Goal: Task Accomplishment & Management: Use online tool/utility

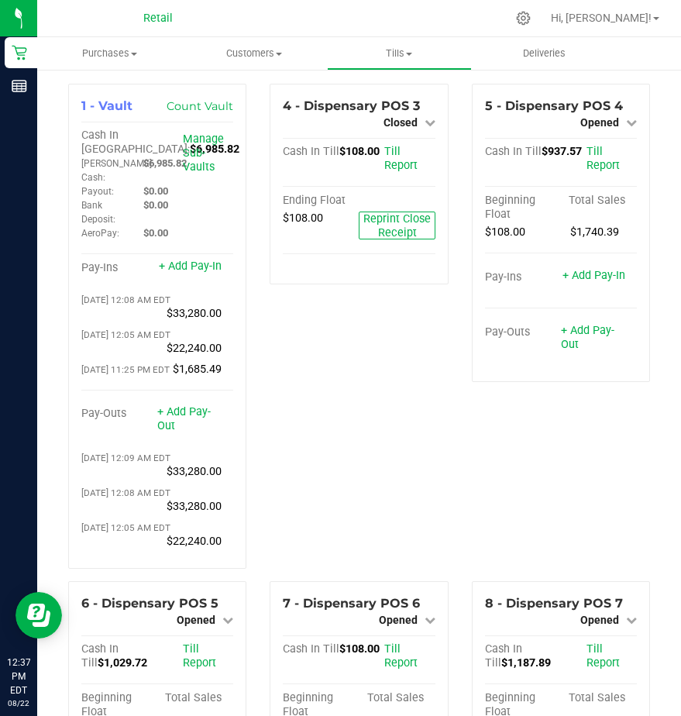
scroll to position [2015, 0]
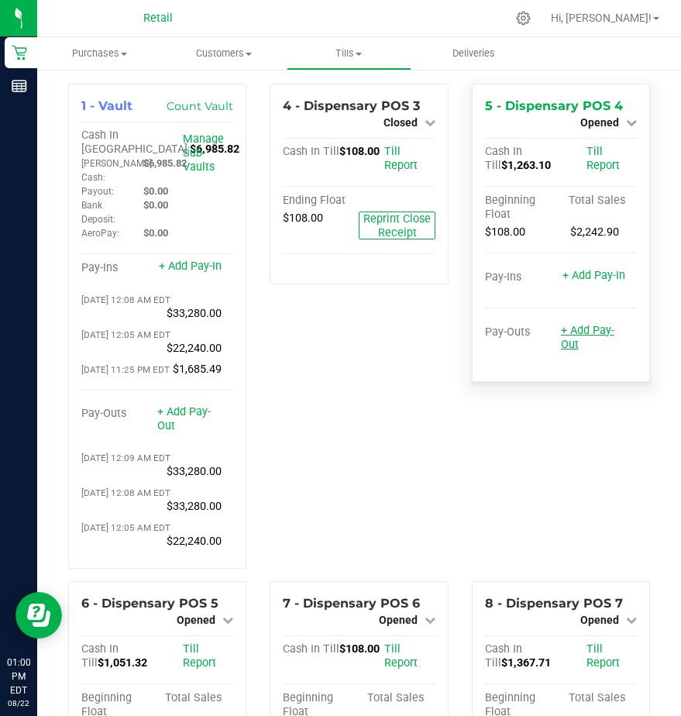
click at [567, 334] on link "+ Add Pay-Out" at bounding box center [587, 337] width 53 height 27
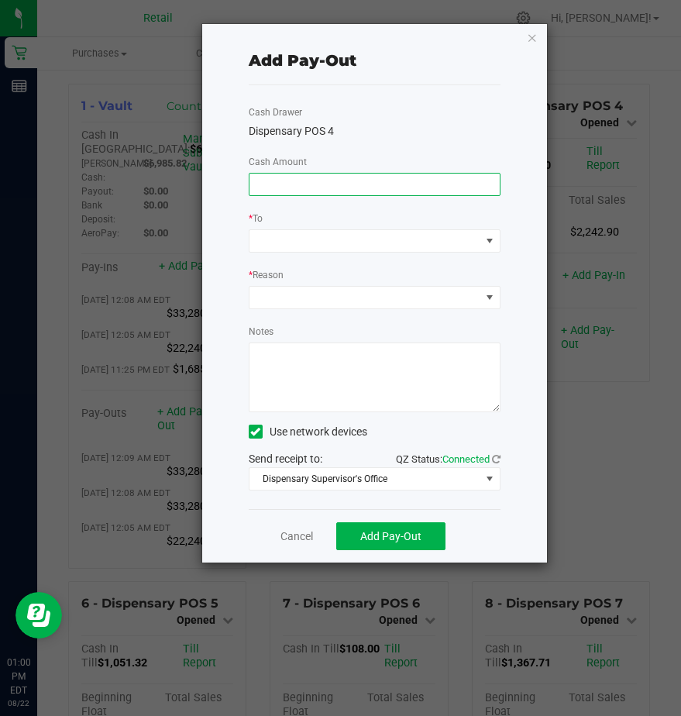
click at [268, 191] on input at bounding box center [375, 185] width 250 height 22
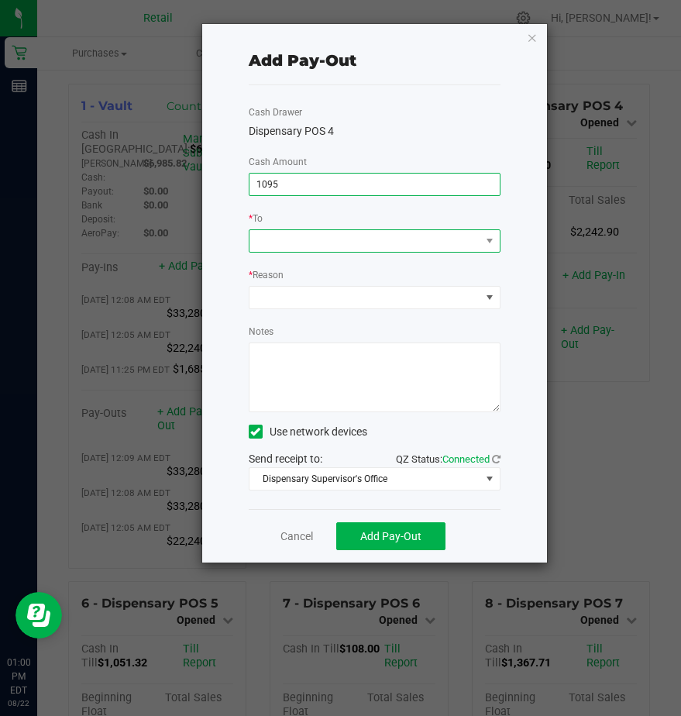
type input "$1,095.00"
click at [288, 242] on span at bounding box center [365, 241] width 231 height 22
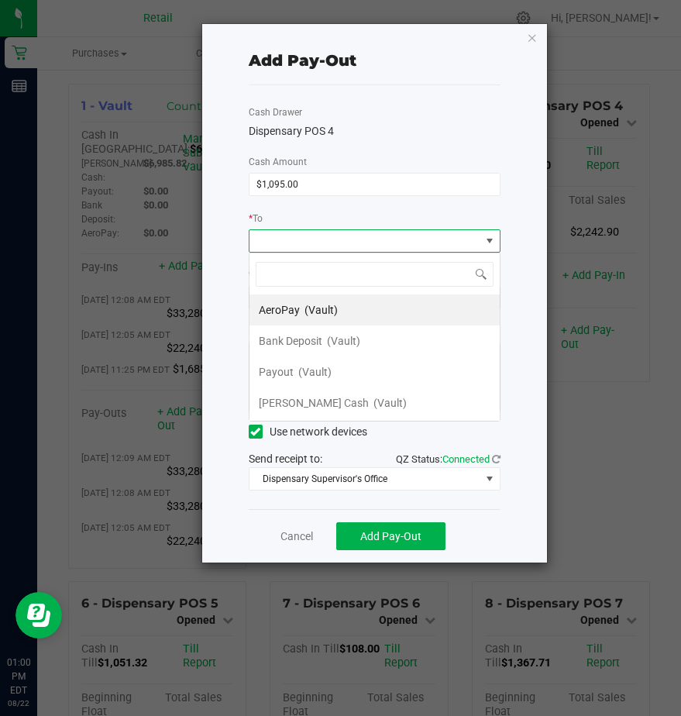
scroll to position [23, 252]
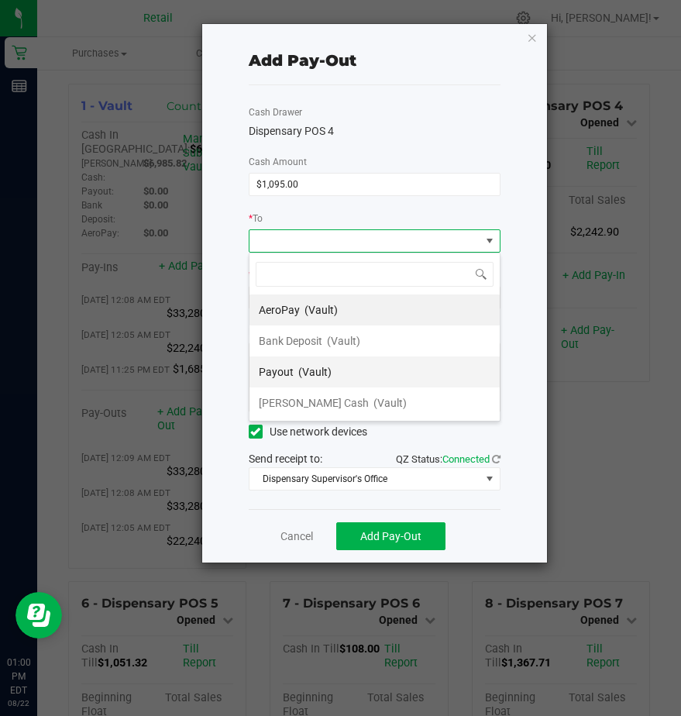
click at [280, 367] on span "Payout" at bounding box center [276, 372] width 35 height 12
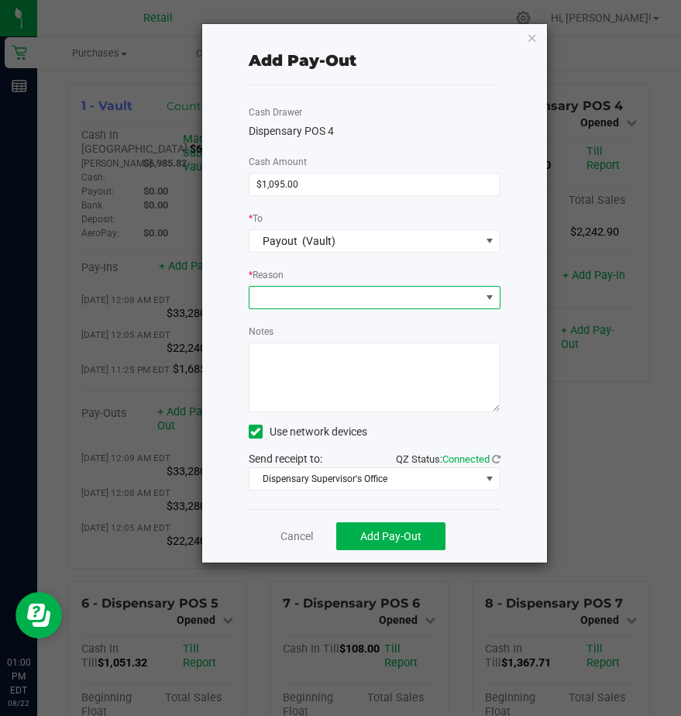
click at [273, 300] on span at bounding box center [365, 298] width 231 height 22
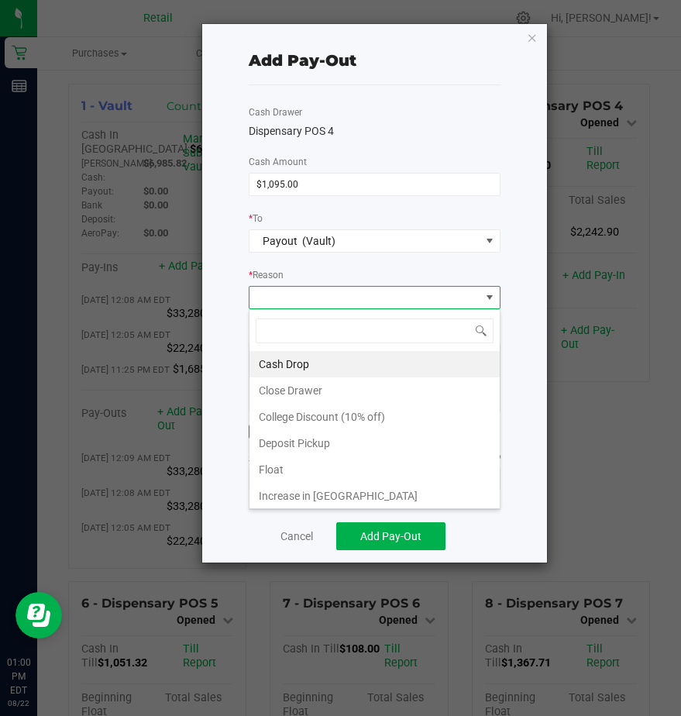
drag, startPoint x: 269, startPoint y: 359, endPoint x: 281, endPoint y: 360, distance: 12.4
click at [274, 358] on li "Cash Drop" at bounding box center [375, 364] width 250 height 26
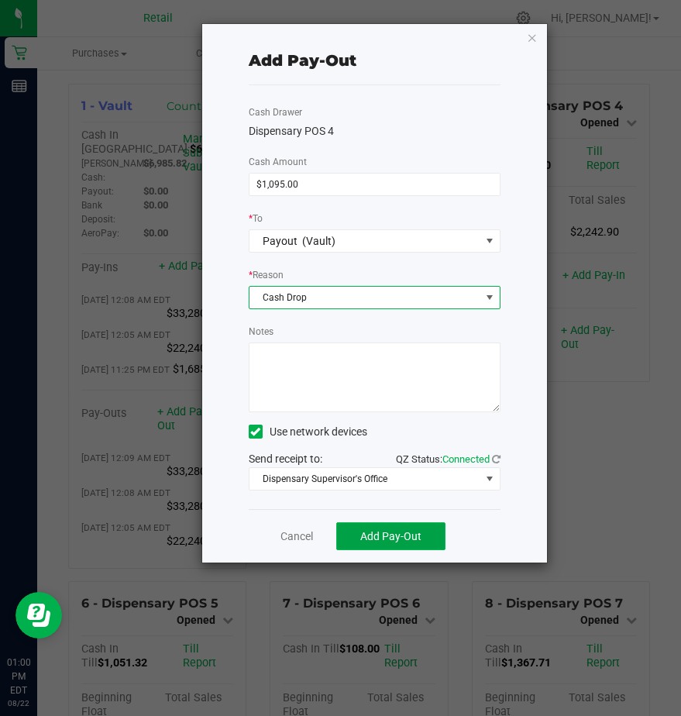
click at [402, 533] on button "Add Pay-Out" at bounding box center [390, 536] width 109 height 28
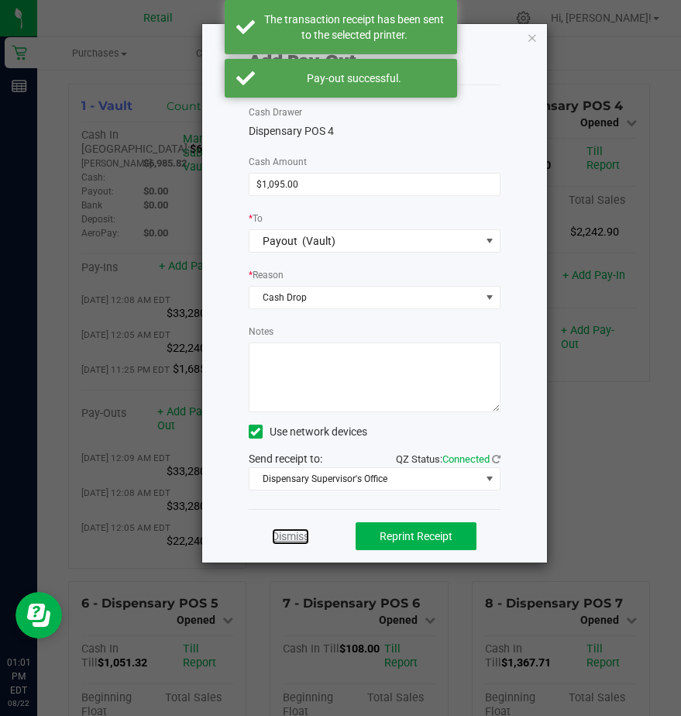
click at [291, 539] on link "Dismiss" at bounding box center [290, 537] width 37 height 16
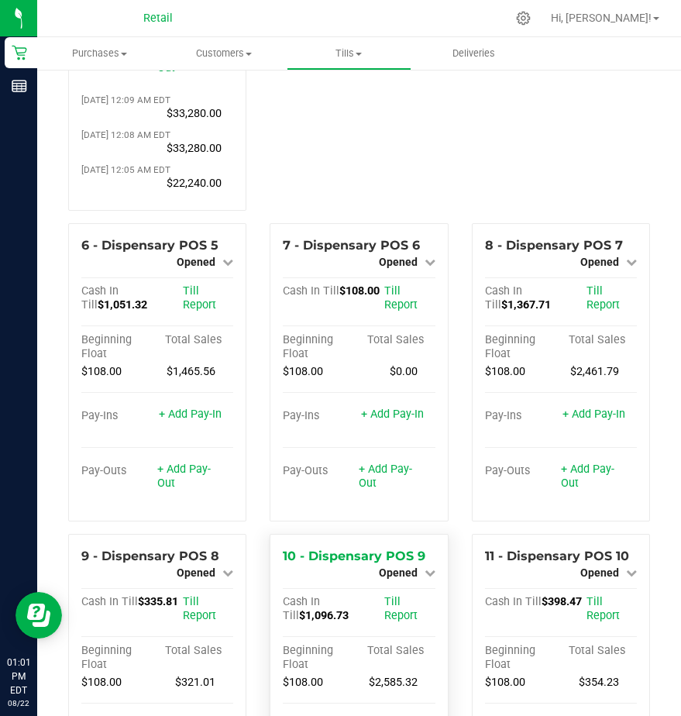
scroll to position [465, 0]
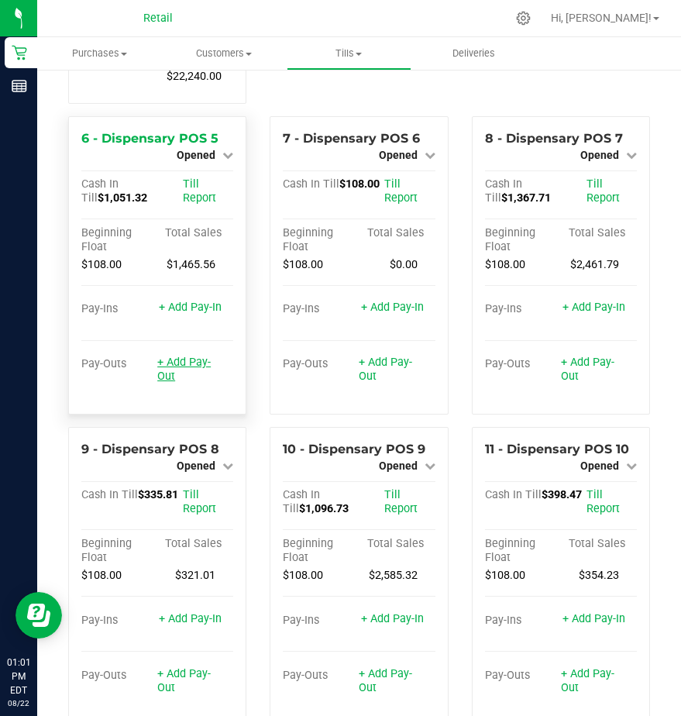
click at [175, 383] on link "+ Add Pay-Out" at bounding box center [183, 369] width 53 height 27
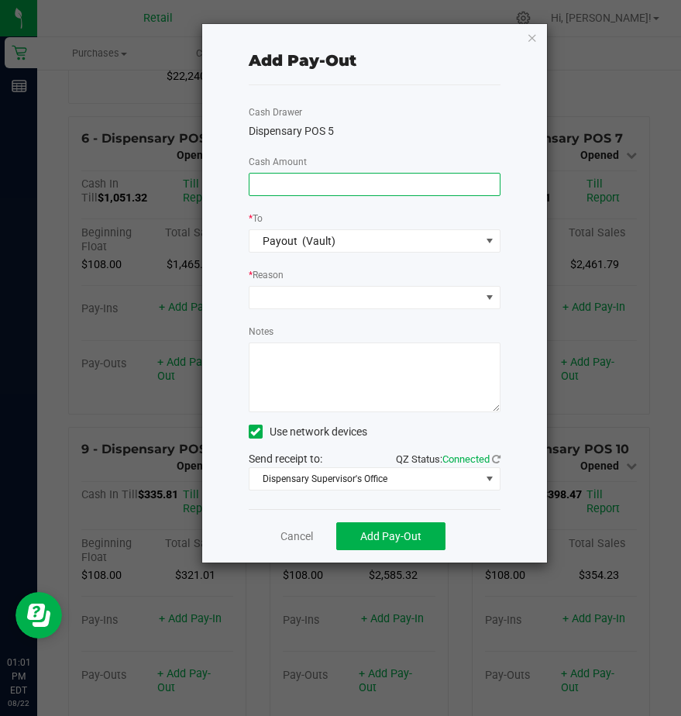
click at [270, 188] on input at bounding box center [375, 185] width 250 height 22
type input "$870.00"
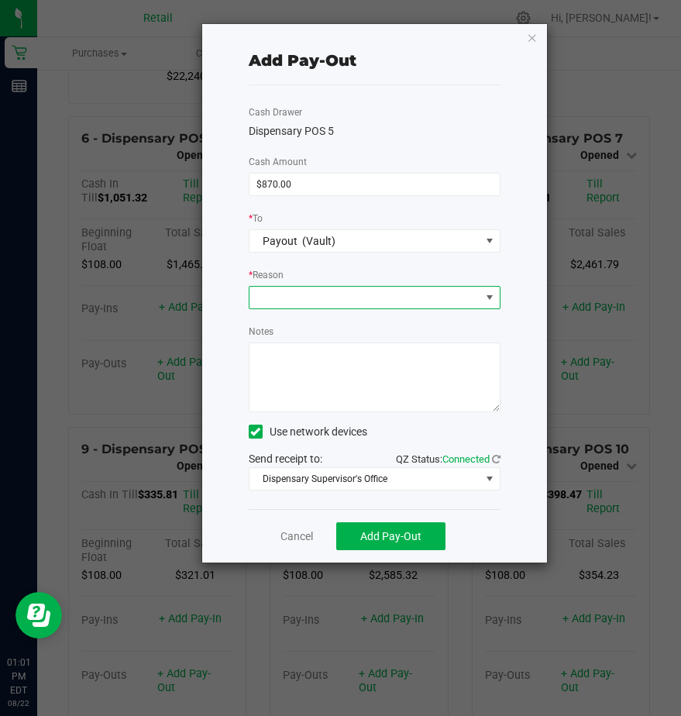
click at [281, 295] on span at bounding box center [365, 298] width 231 height 22
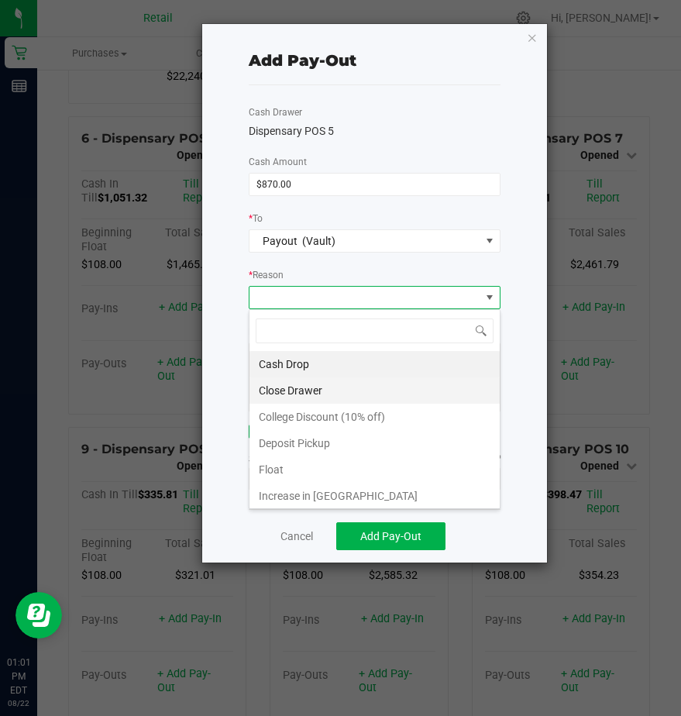
scroll to position [23, 252]
drag, startPoint x: 274, startPoint y: 362, endPoint x: 284, endPoint y: 389, distance: 28.7
click at [280, 369] on li "Cash Drop" at bounding box center [375, 364] width 250 height 26
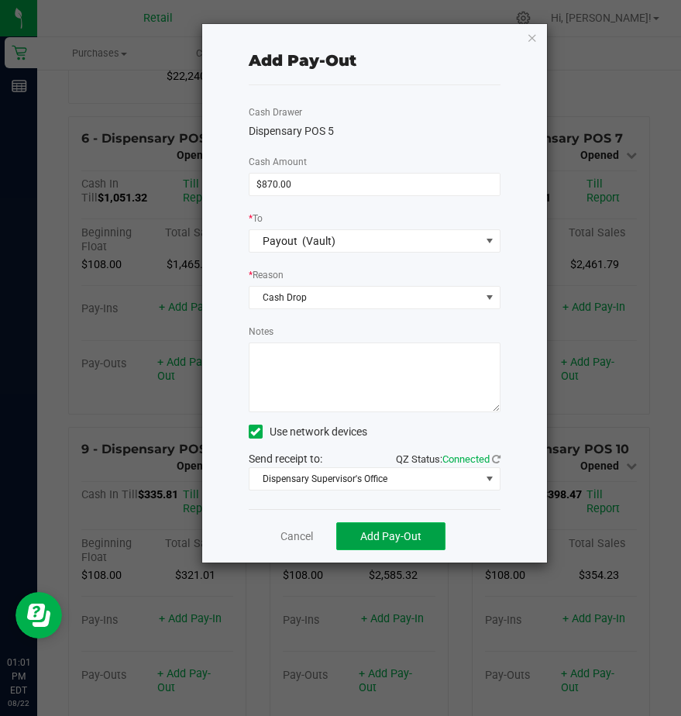
click at [363, 537] on span "Add Pay-Out" at bounding box center [390, 536] width 61 height 12
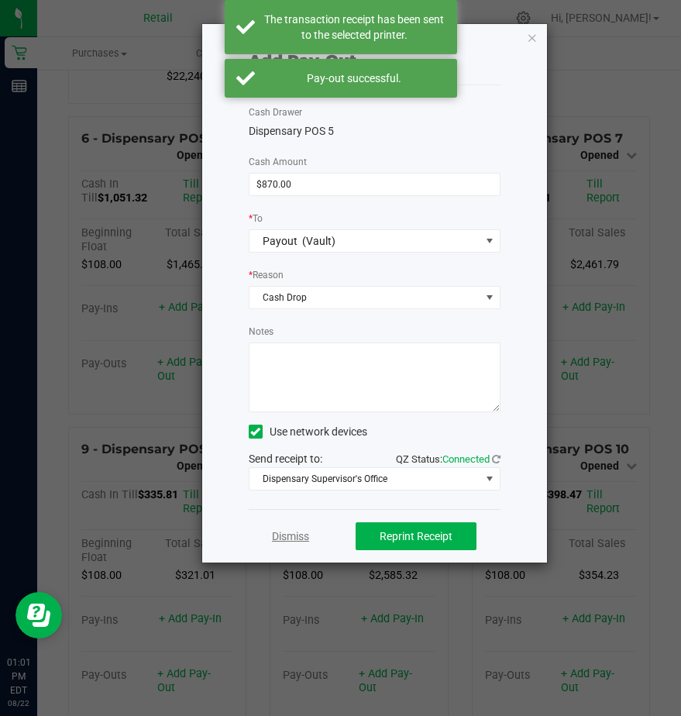
click at [291, 538] on link "Dismiss" at bounding box center [290, 537] width 37 height 16
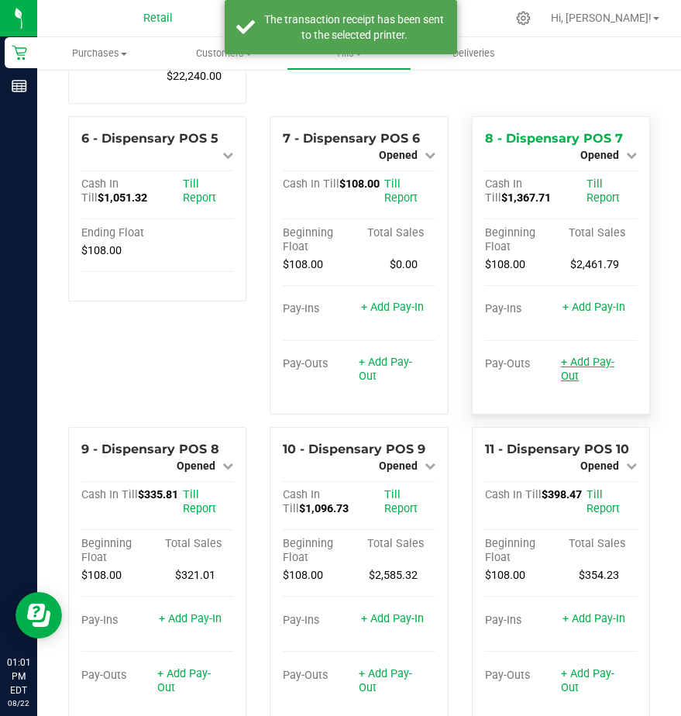
click at [574, 383] on link "+ Add Pay-Out" at bounding box center [587, 369] width 53 height 27
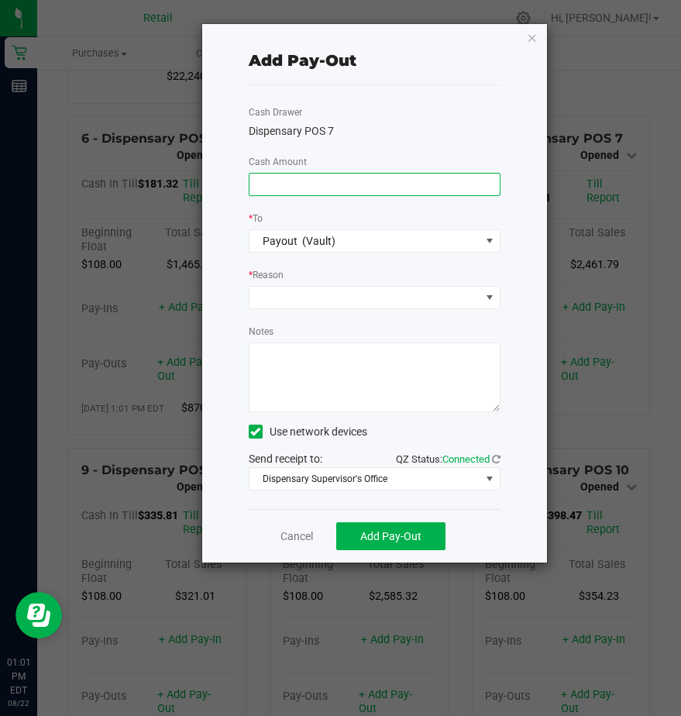
click at [281, 186] on input at bounding box center [375, 185] width 250 height 22
type input "$1,230.00"
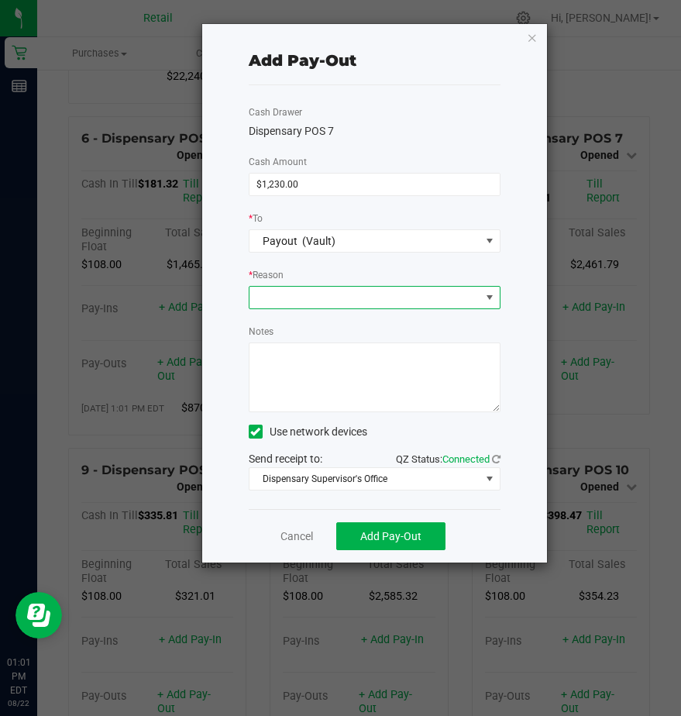
click at [286, 291] on span at bounding box center [365, 298] width 231 height 22
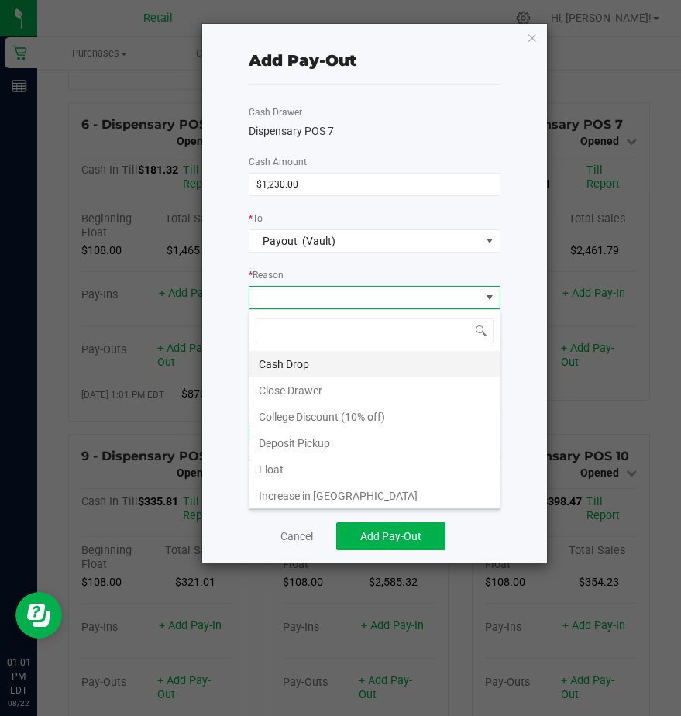
click at [288, 366] on li "Cash Drop" at bounding box center [375, 364] width 250 height 26
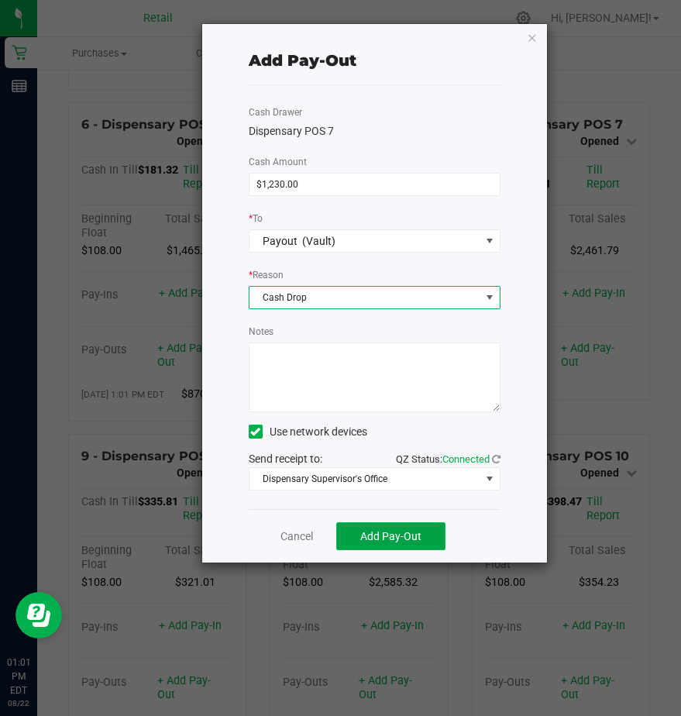
click at [397, 535] on span "Add Pay-Out" at bounding box center [390, 536] width 61 height 12
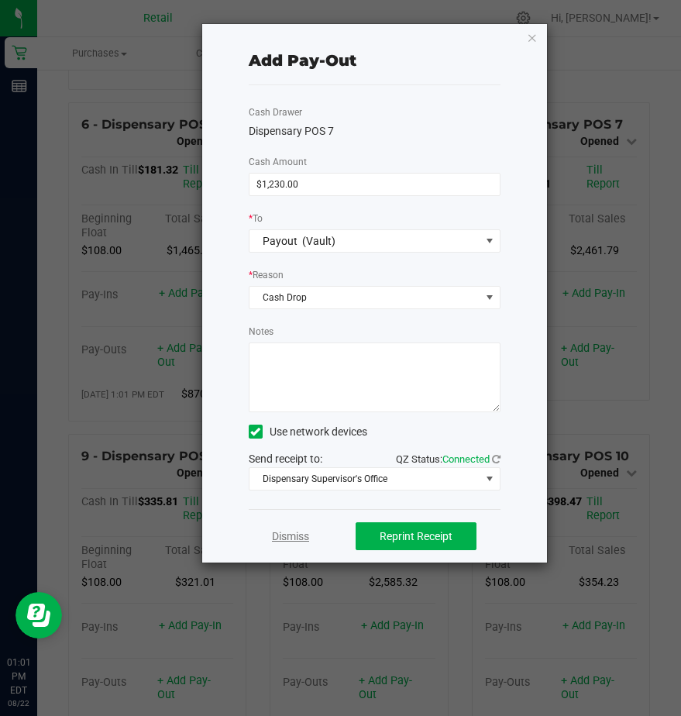
click at [274, 538] on link "Dismiss" at bounding box center [290, 537] width 37 height 16
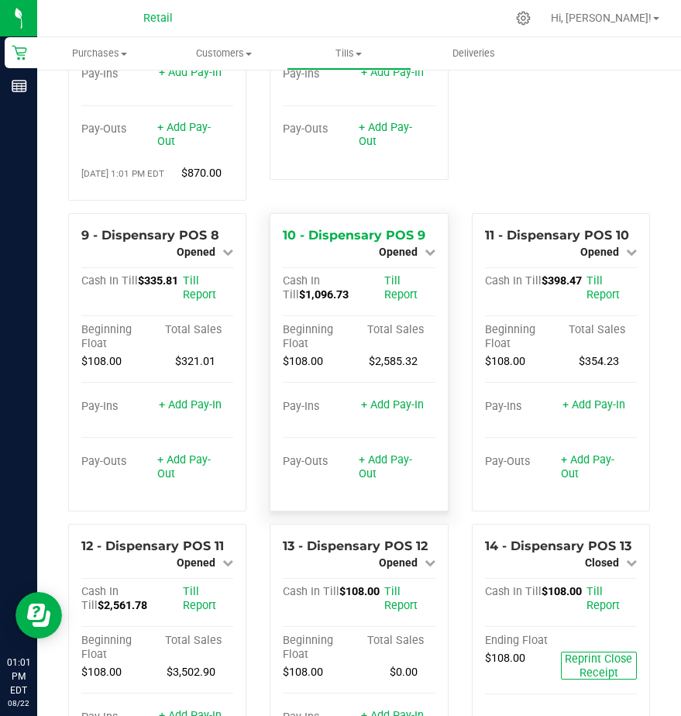
scroll to position [698, 0]
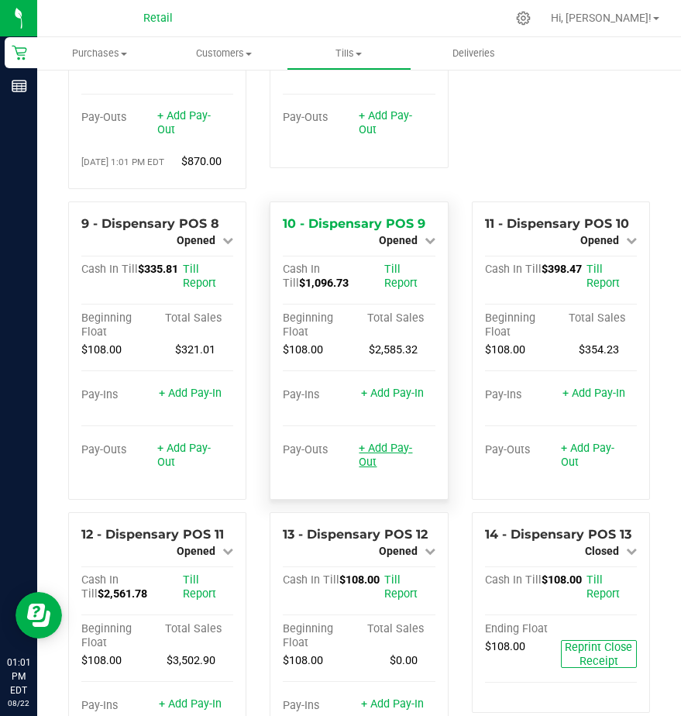
click at [375, 469] on link "+ Add Pay-Out" at bounding box center [385, 455] width 53 height 27
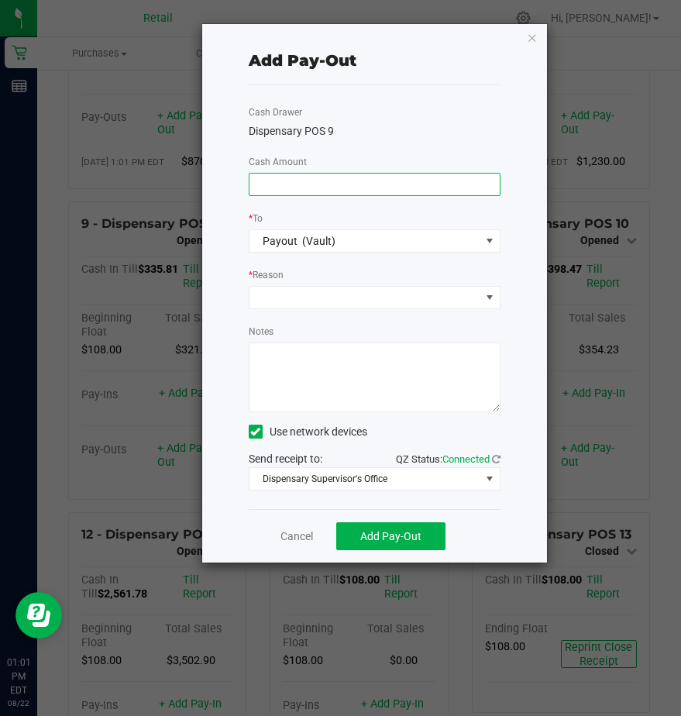
click at [292, 181] on input at bounding box center [375, 185] width 250 height 22
type input "$960.00"
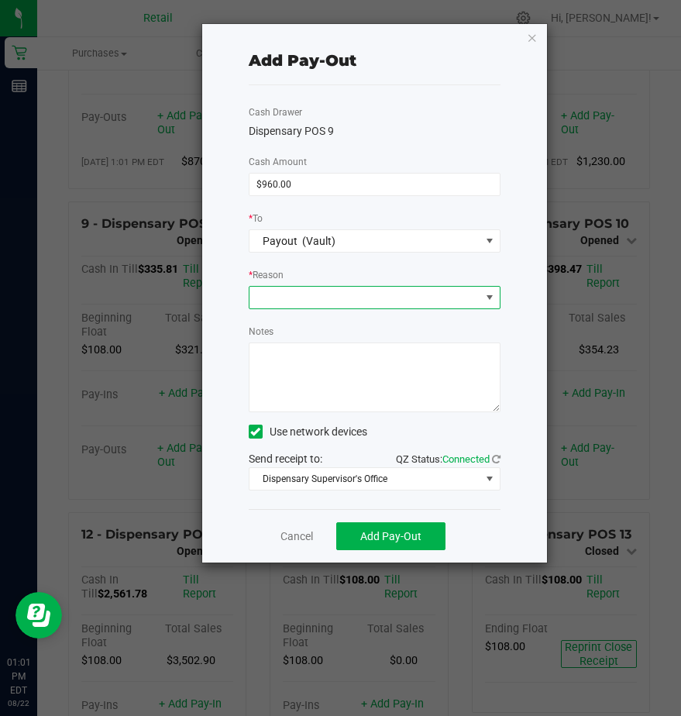
click at [288, 304] on span at bounding box center [365, 298] width 231 height 22
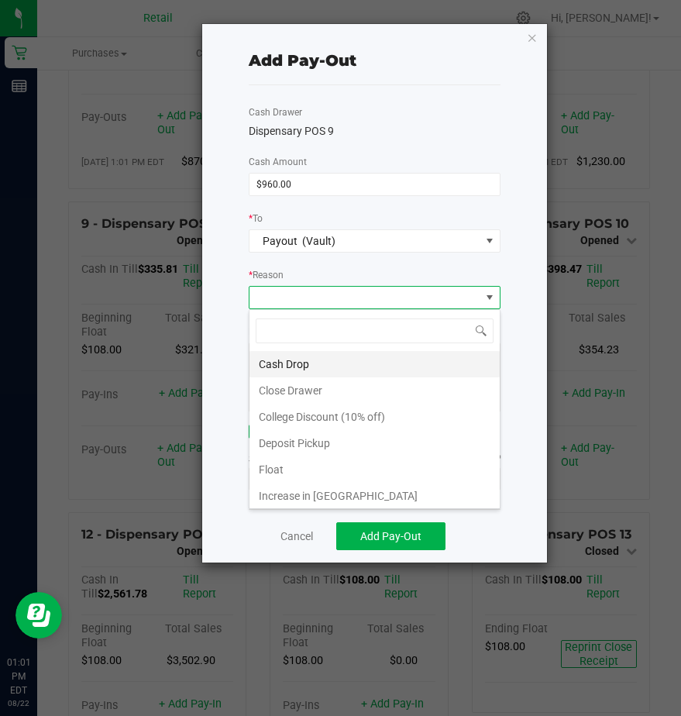
scroll to position [23, 252]
click at [269, 363] on li "Cash Drop" at bounding box center [375, 364] width 250 height 26
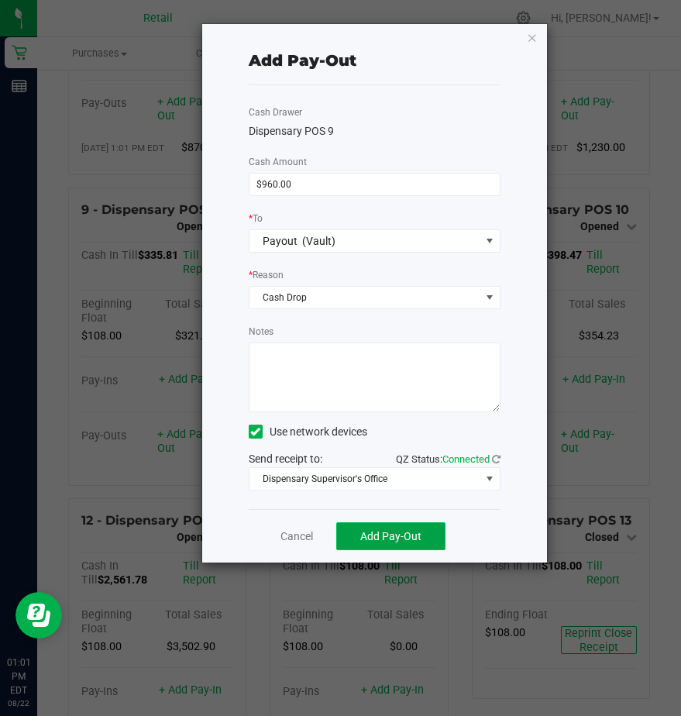
click at [376, 534] on span "Add Pay-Out" at bounding box center [390, 536] width 61 height 12
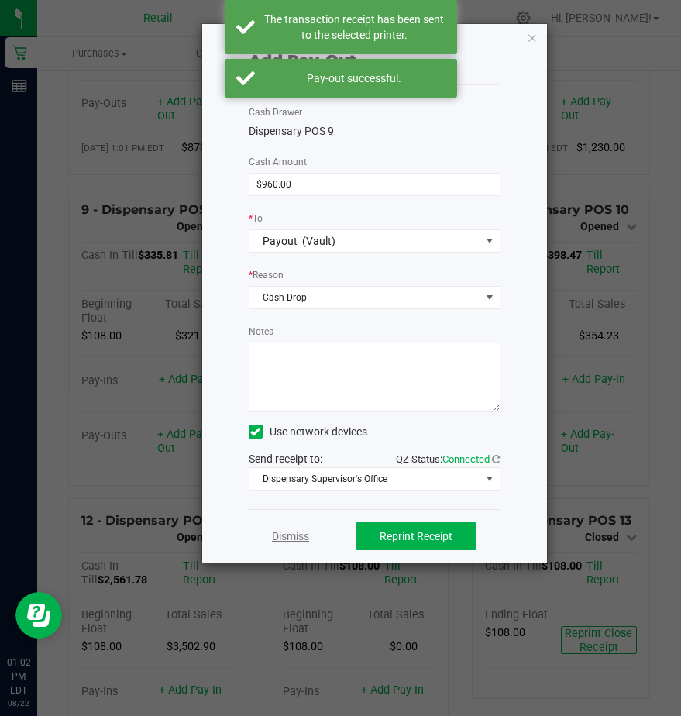
click at [288, 540] on link "Dismiss" at bounding box center [290, 537] width 37 height 16
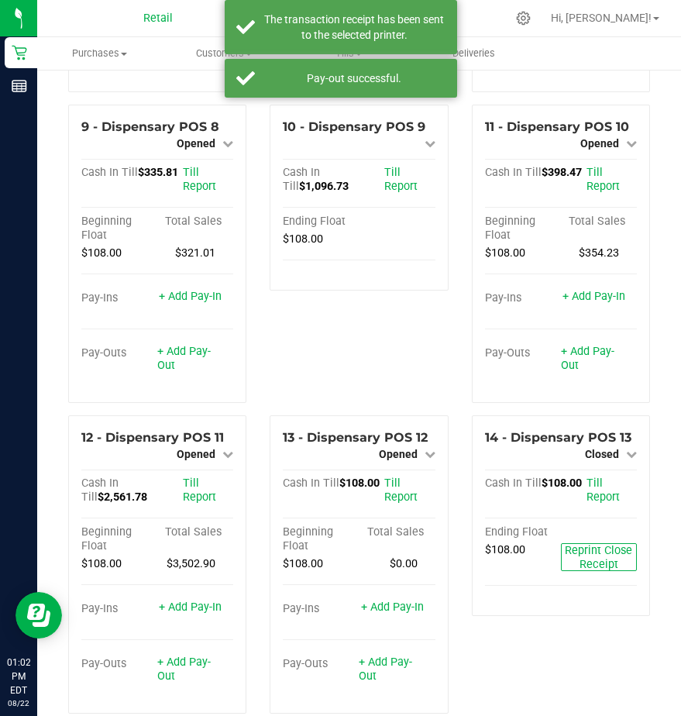
scroll to position [1008, 0]
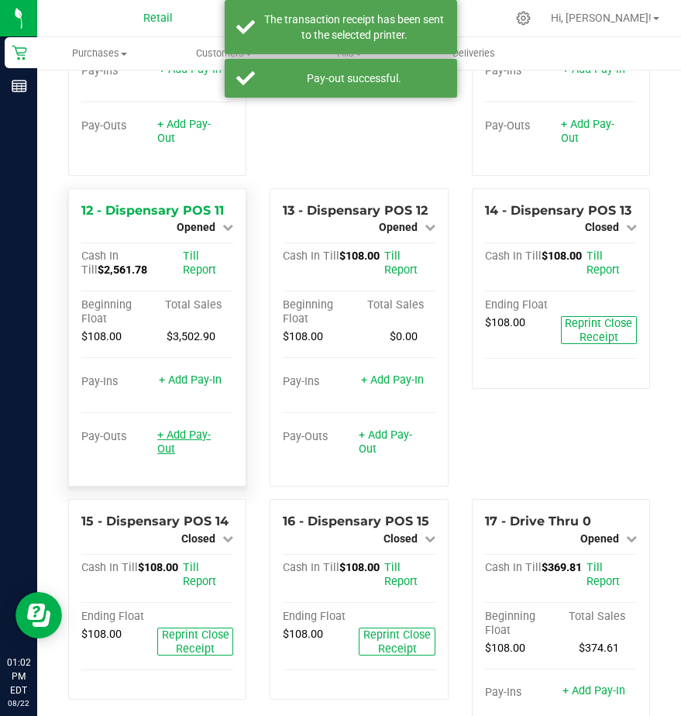
click at [184, 456] on link "+ Add Pay-Out" at bounding box center [183, 442] width 53 height 27
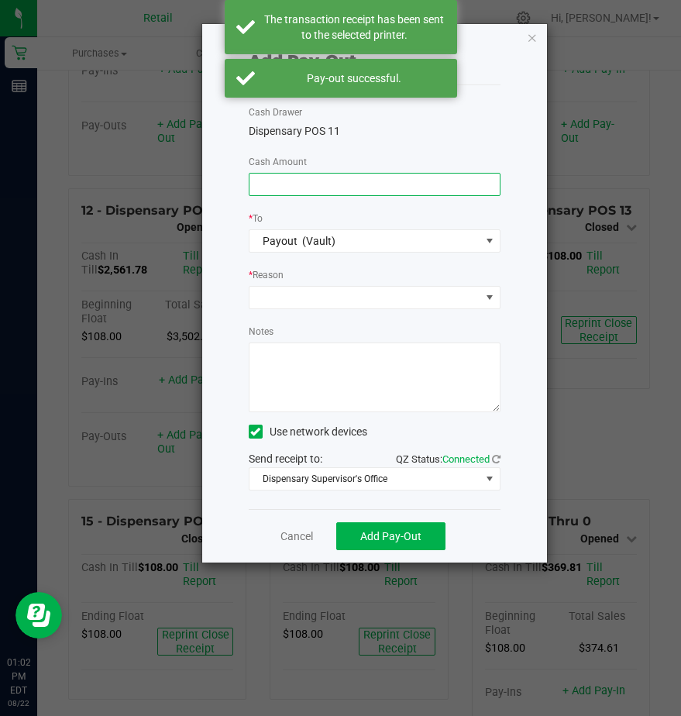
click at [268, 182] on input at bounding box center [375, 185] width 250 height 22
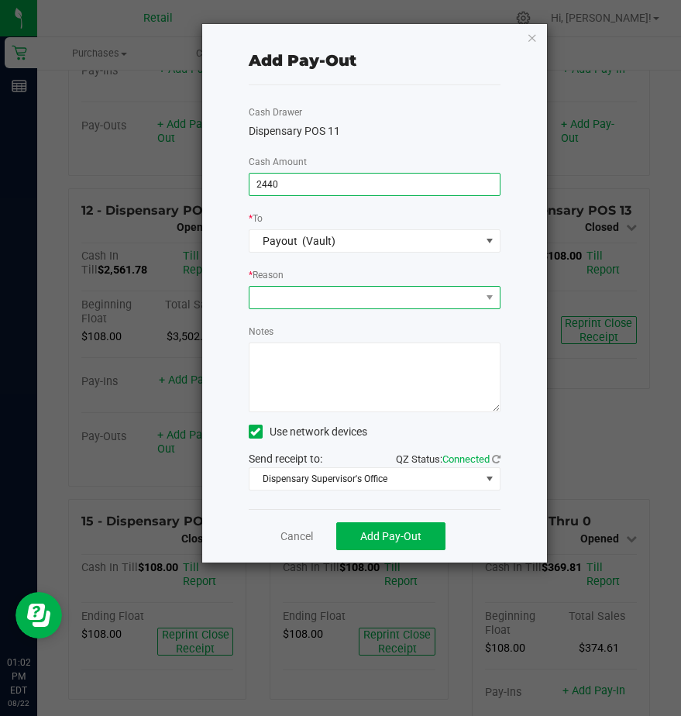
type input "$2,440.00"
click at [274, 293] on span at bounding box center [365, 298] width 231 height 22
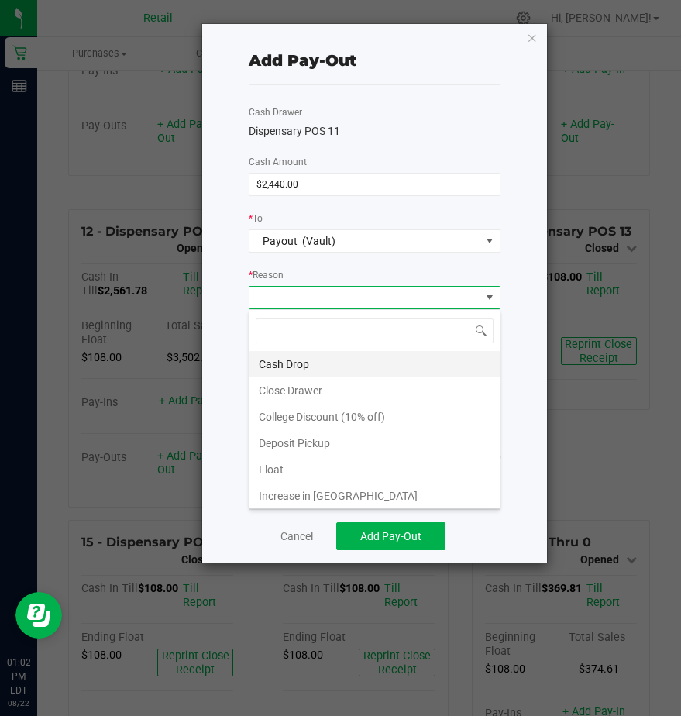
scroll to position [23, 252]
click at [270, 359] on li "Cash Drop" at bounding box center [375, 364] width 250 height 26
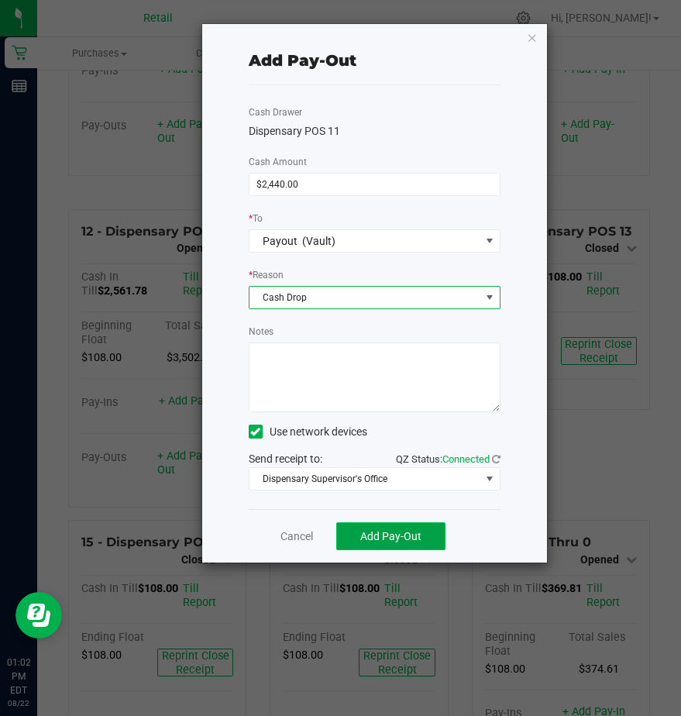
click at [397, 548] on button "Add Pay-Out" at bounding box center [390, 536] width 109 height 28
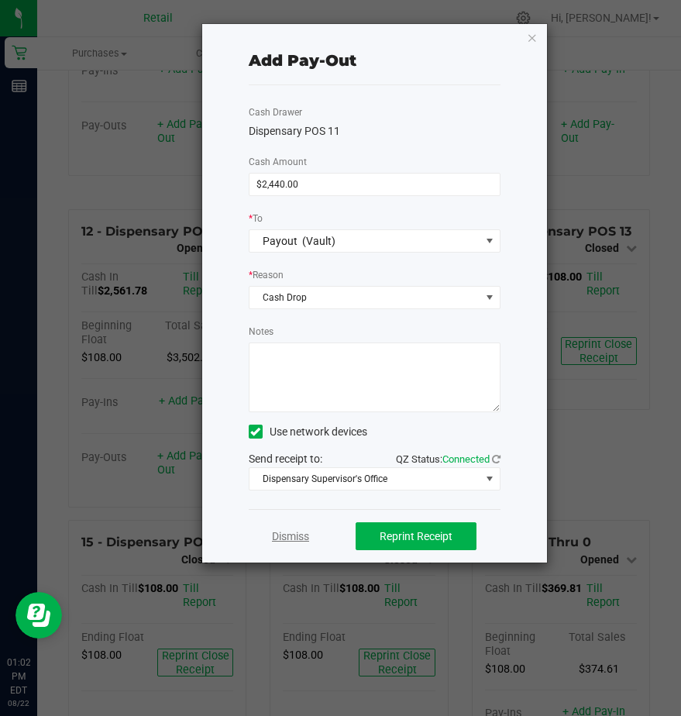
click at [281, 535] on link "Dismiss" at bounding box center [290, 537] width 37 height 16
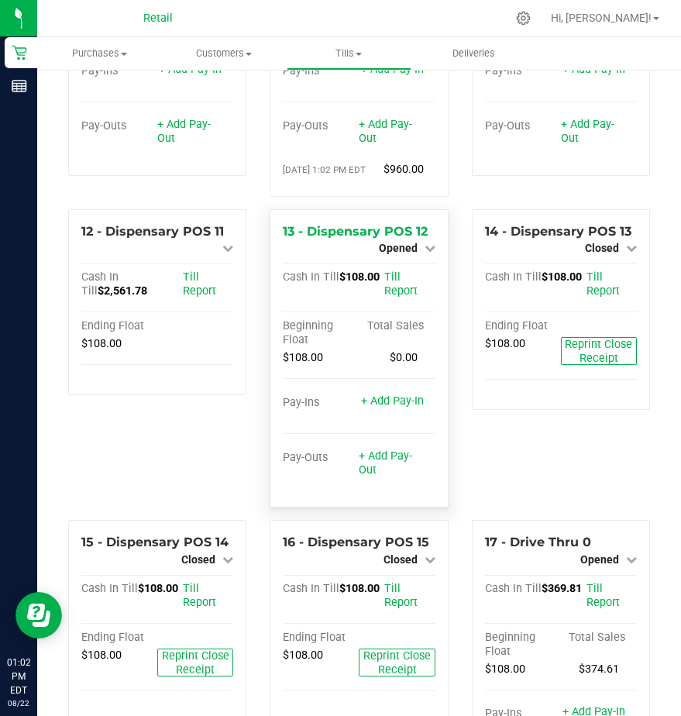
scroll to position [1085, 0]
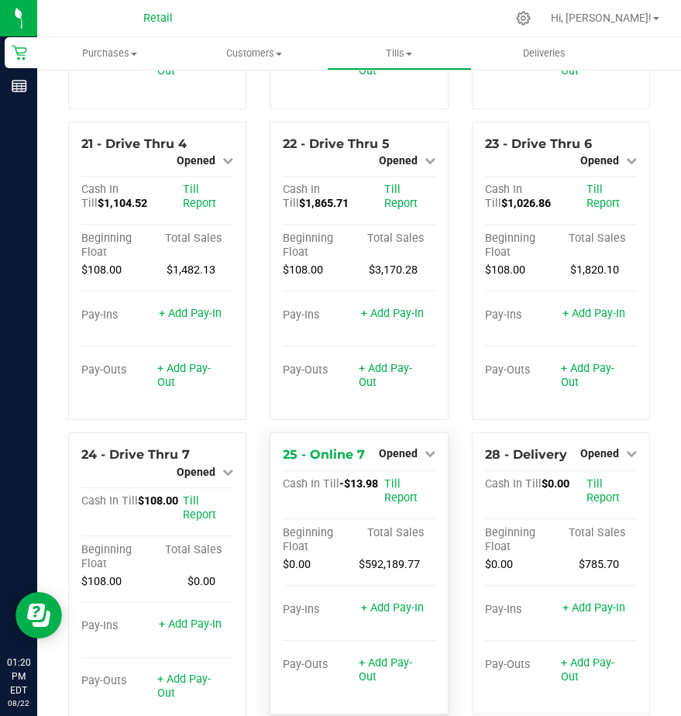
scroll to position [2188, 0]
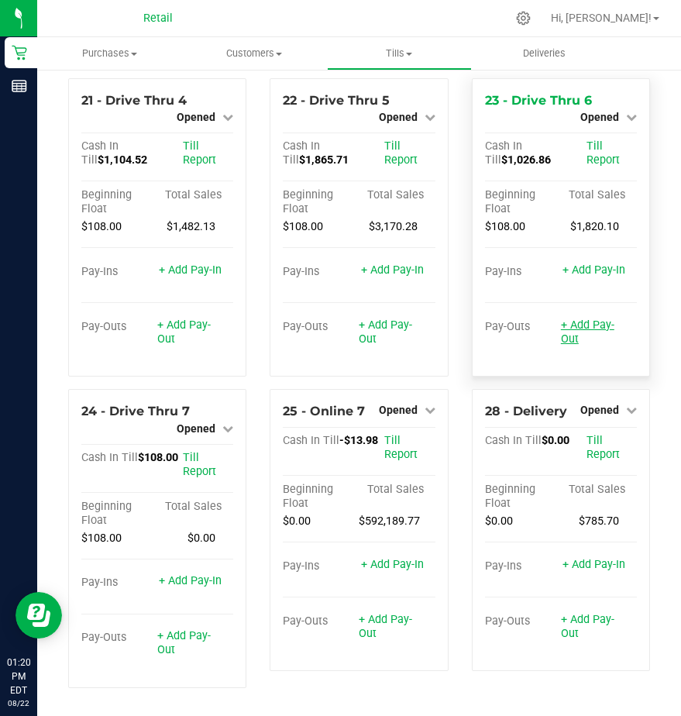
click at [572, 321] on link "+ Add Pay-Out" at bounding box center [587, 332] width 53 height 27
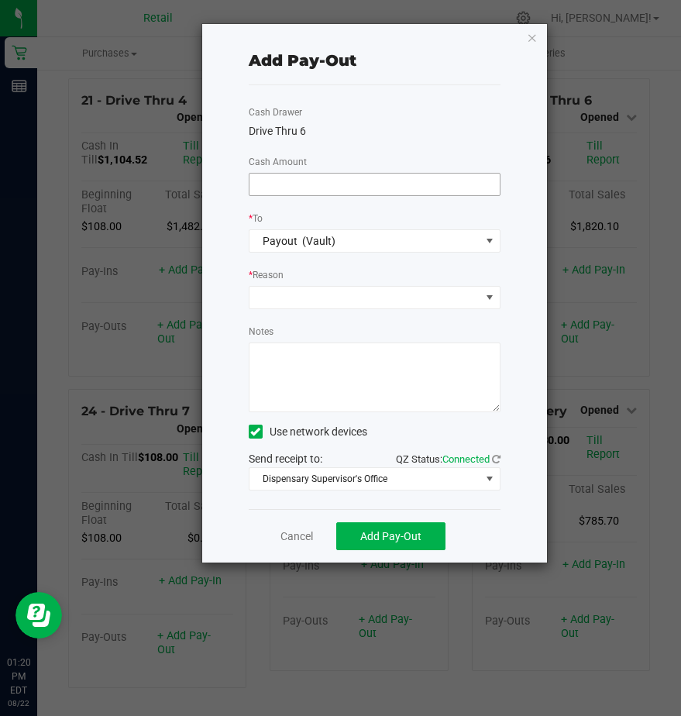
click at [277, 187] on input at bounding box center [375, 185] width 250 height 22
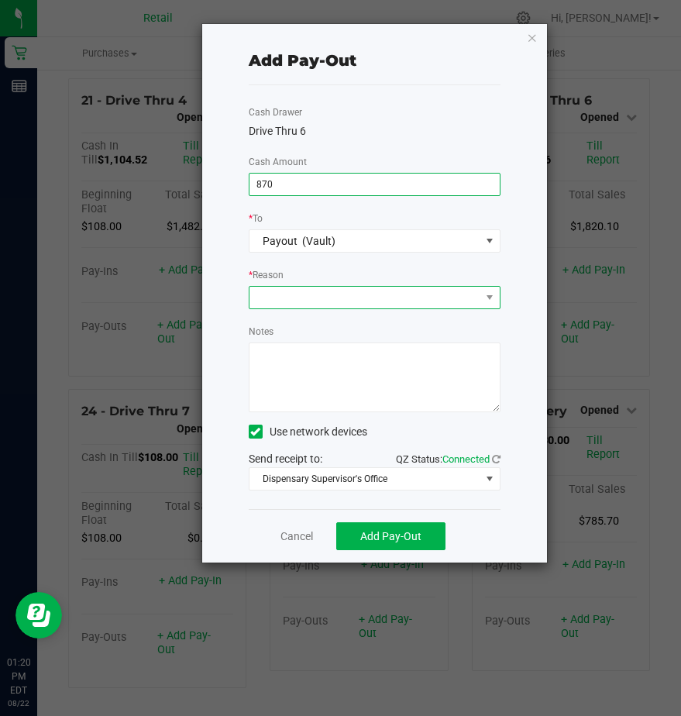
type input "$870.00"
click at [282, 293] on span at bounding box center [365, 298] width 231 height 22
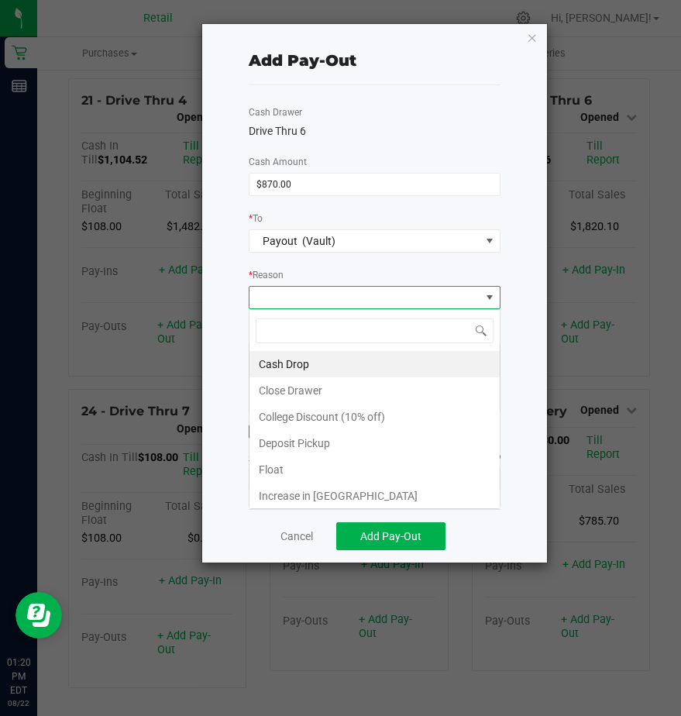
scroll to position [23, 252]
click at [296, 363] on li "Cash Drop" at bounding box center [375, 364] width 250 height 26
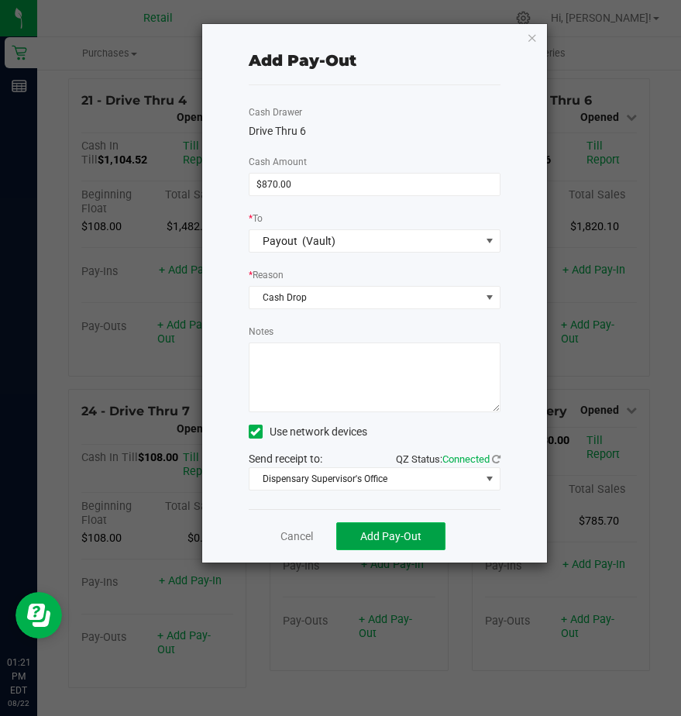
drag, startPoint x: 386, startPoint y: 547, endPoint x: 387, endPoint y: 539, distance: 7.8
click at [387, 542] on button "Add Pay-Out" at bounding box center [390, 536] width 109 height 28
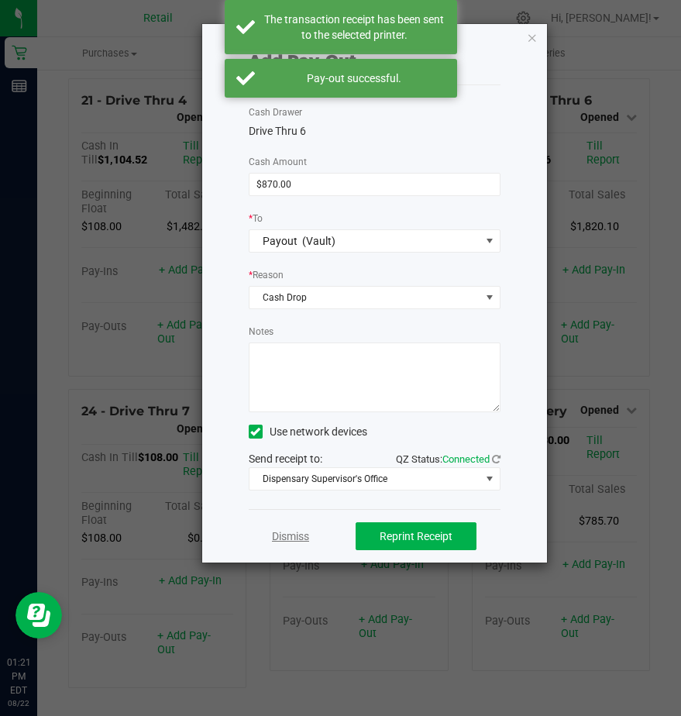
click at [291, 540] on link "Dismiss" at bounding box center [290, 537] width 37 height 16
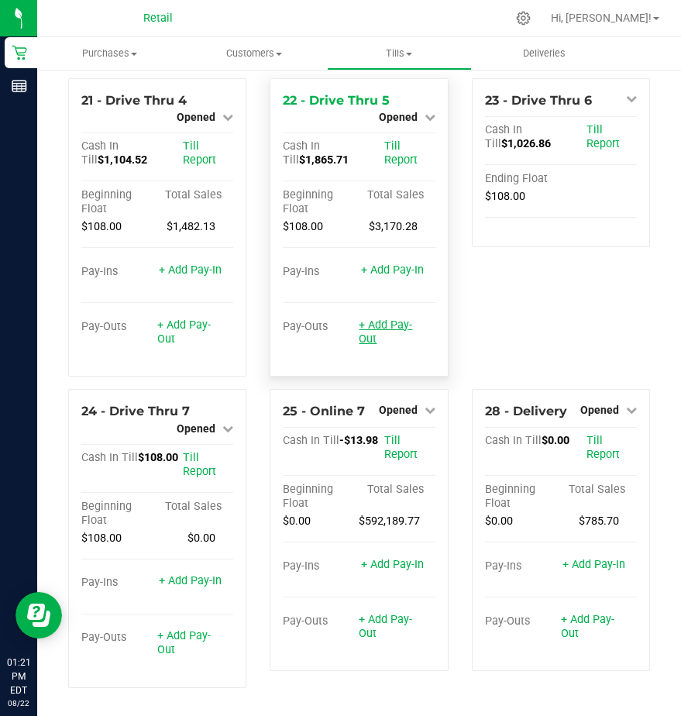
click at [369, 331] on link "+ Add Pay-Out" at bounding box center [385, 332] width 53 height 27
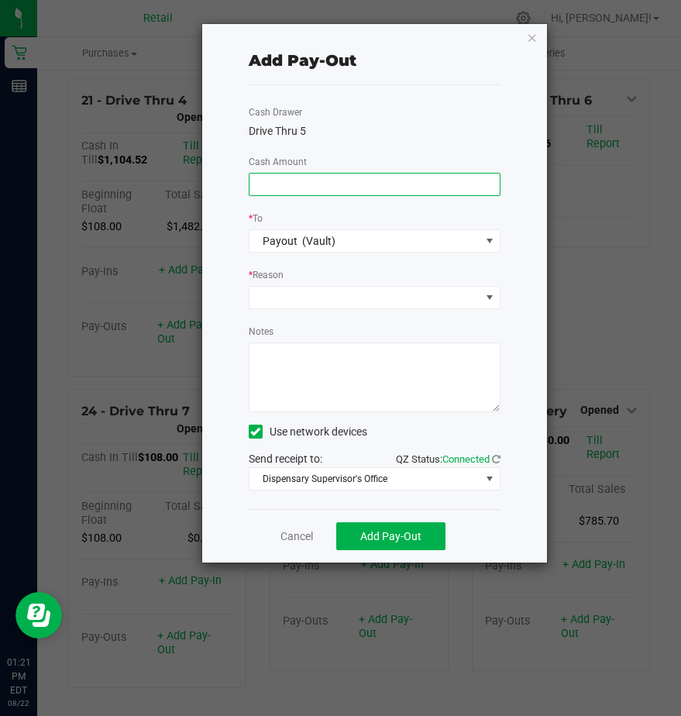
click at [288, 186] on input at bounding box center [375, 185] width 250 height 22
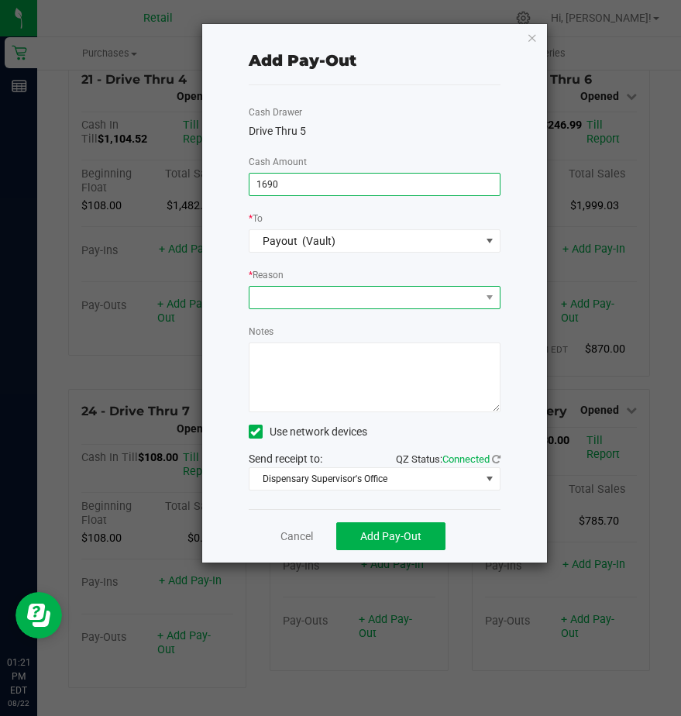
type input "$1,690.00"
click at [264, 296] on span at bounding box center [365, 298] width 231 height 22
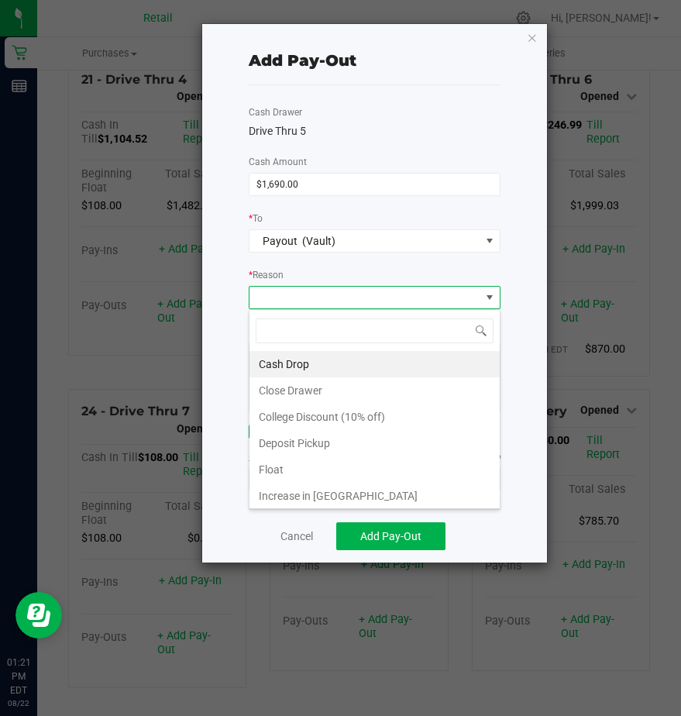
click at [271, 357] on li "Cash Drop" at bounding box center [375, 364] width 250 height 26
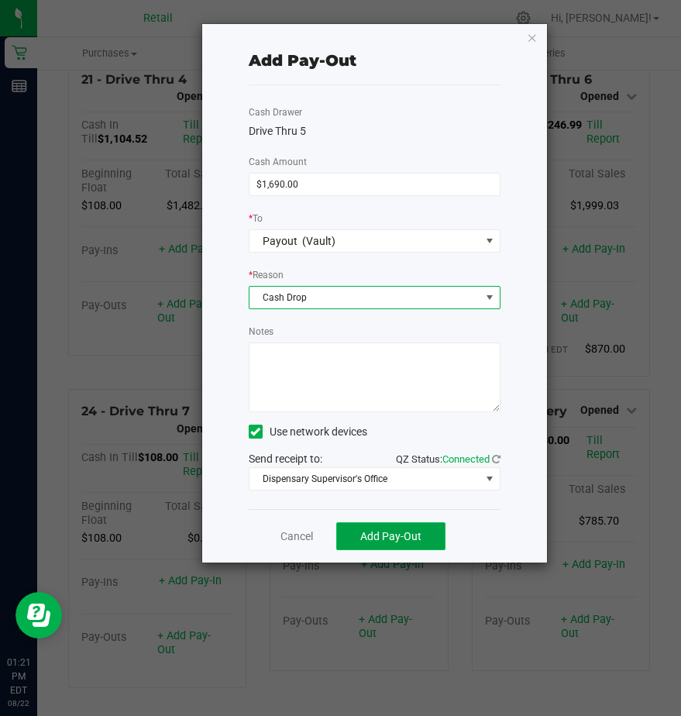
click at [374, 536] on span "Add Pay-Out" at bounding box center [390, 536] width 61 height 12
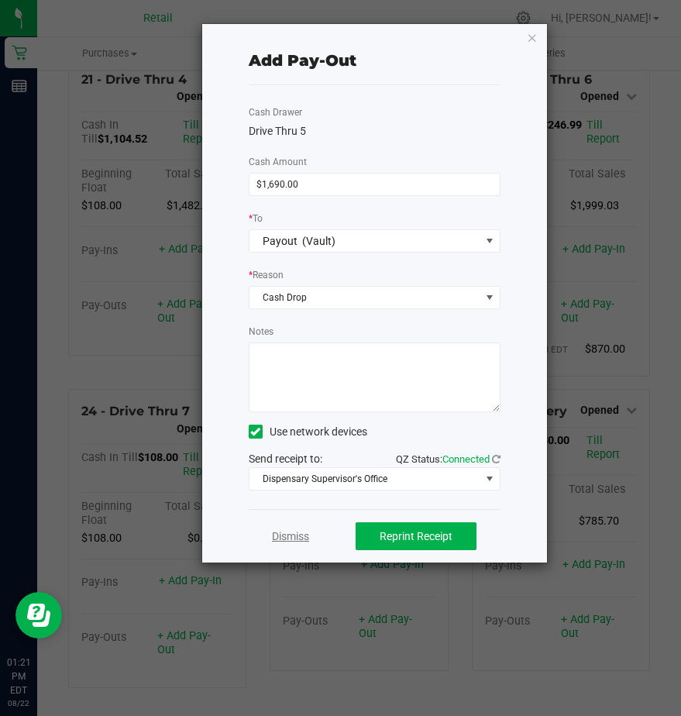
click at [291, 536] on link "Dismiss" at bounding box center [290, 537] width 37 height 16
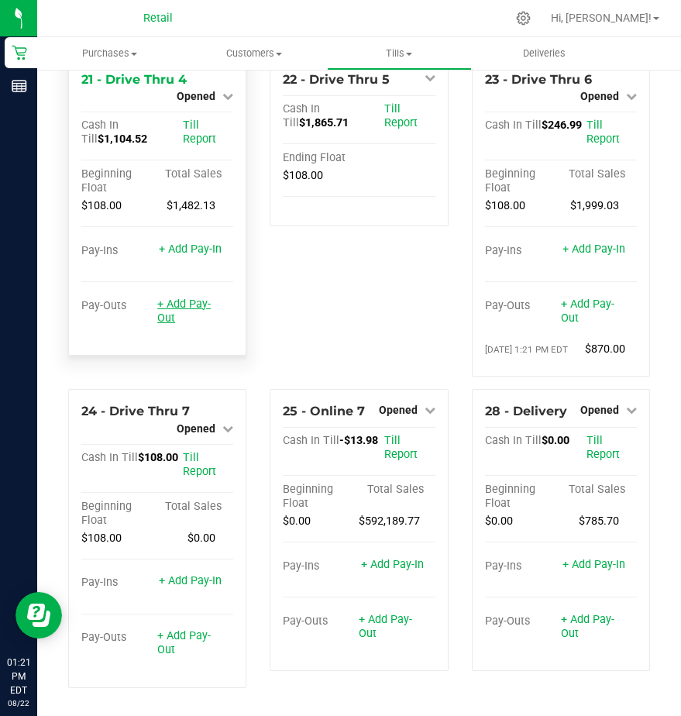
click at [177, 322] on link "+ Add Pay-Out" at bounding box center [183, 311] width 53 height 27
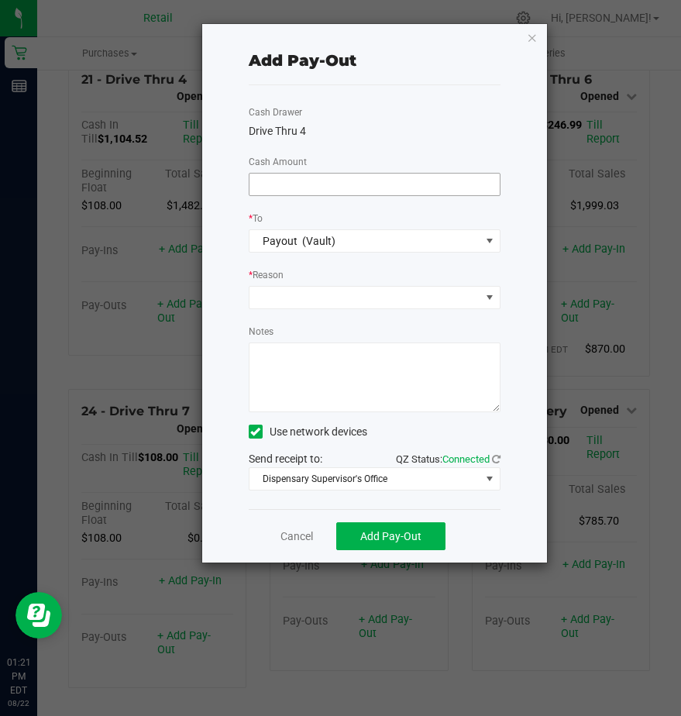
click at [290, 187] on input at bounding box center [375, 185] width 250 height 22
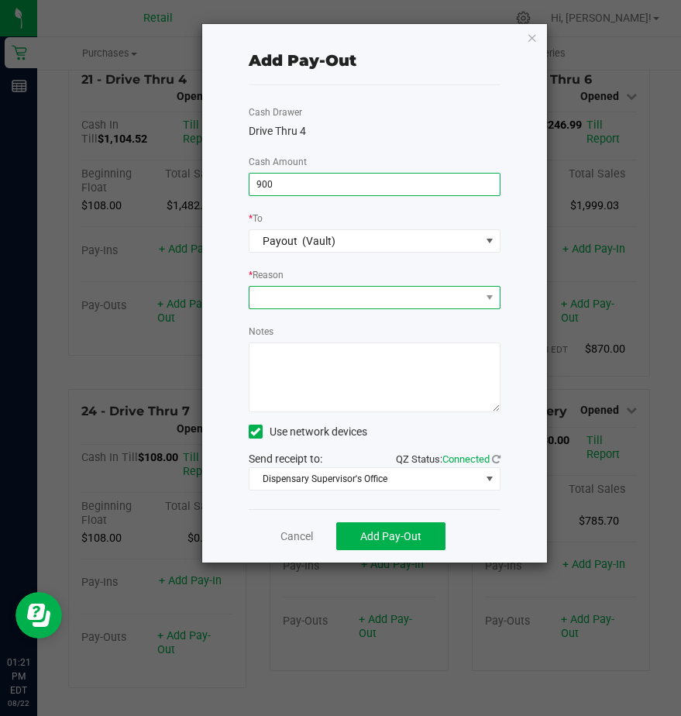
type input "$900.00"
click at [282, 291] on span at bounding box center [365, 298] width 231 height 22
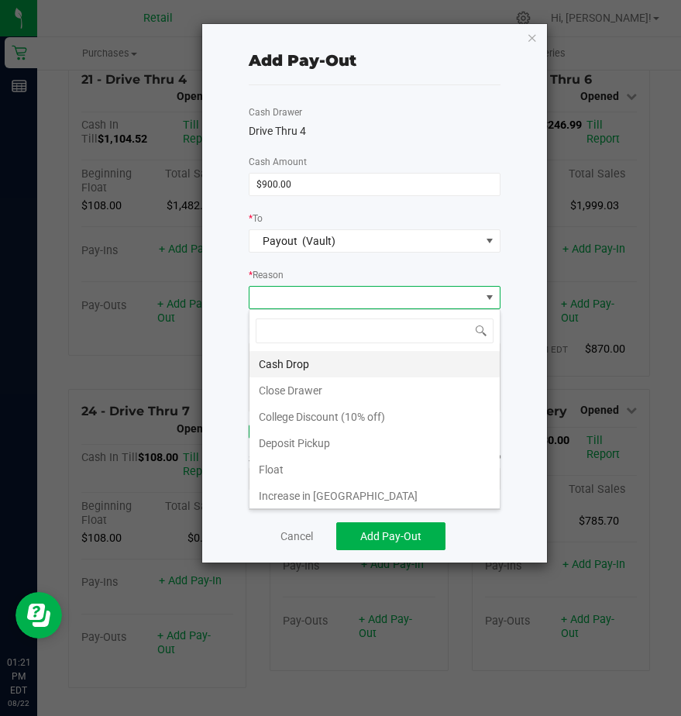
click at [277, 372] on li "Cash Drop" at bounding box center [375, 364] width 250 height 26
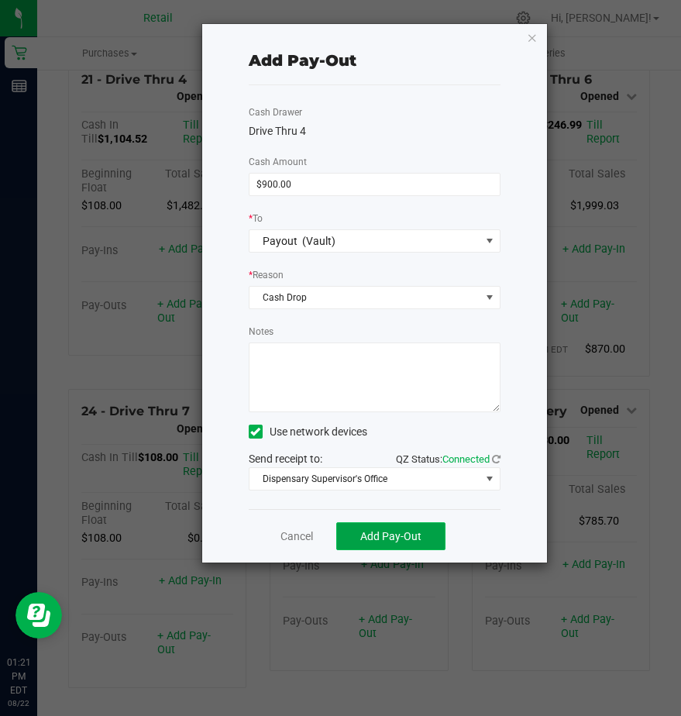
click at [374, 543] on button "Add Pay-Out" at bounding box center [390, 536] width 109 height 28
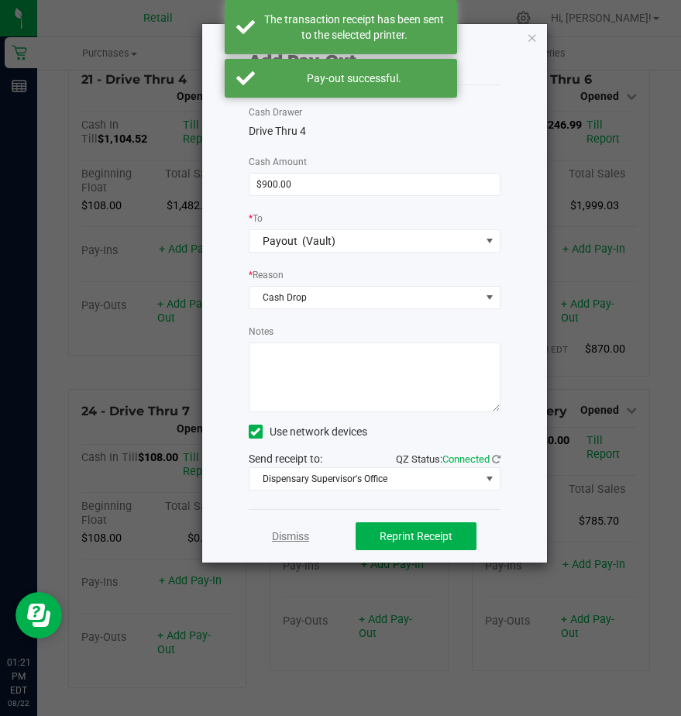
click at [284, 534] on link "Dismiss" at bounding box center [290, 537] width 37 height 16
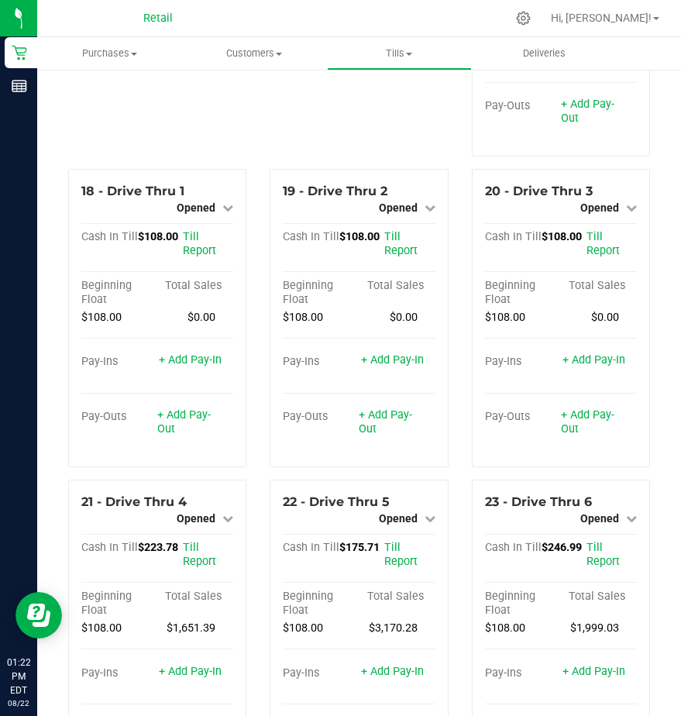
scroll to position [1526, 0]
